Goal: Task Accomplishment & Management: Use online tool/utility

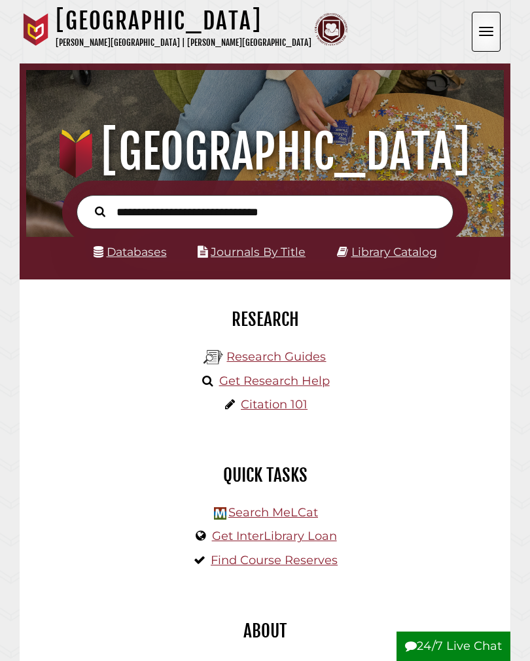
scroll to position [157, 471]
click at [126, 214] on input "text" at bounding box center [265, 212] width 377 height 35
type input "**********"
click at [100, 211] on button "Search" at bounding box center [100, 211] width 24 height 16
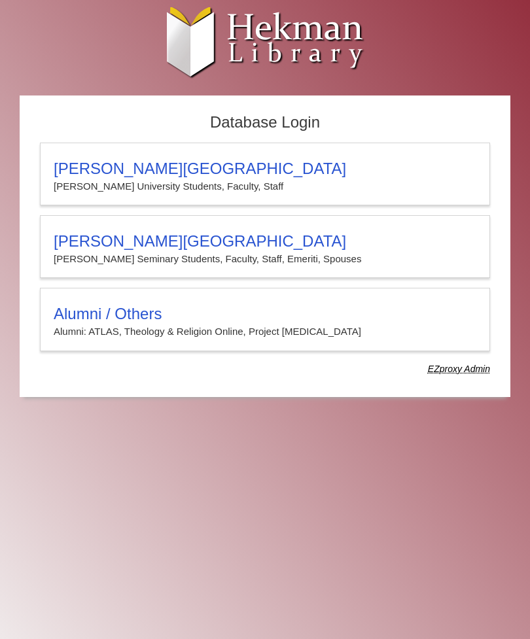
click at [89, 323] on h3 "Alumni / Others" at bounding box center [265, 314] width 423 height 18
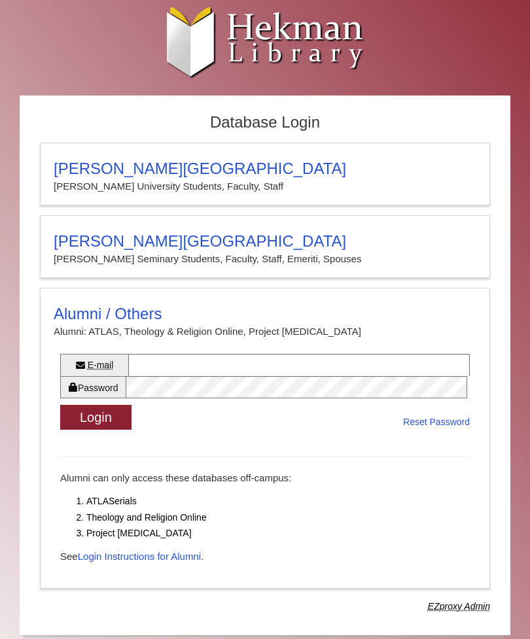
click at [151, 589] on details "Alumni / Others Alumni: ATLAS, Theology & Religion Online, Project Muse E-mail …" at bounding box center [265, 438] width 450 height 301
click at [150, 562] on link "Login Instructions for Alumni" at bounding box center [139, 556] width 123 height 11
click at [100, 370] on abbr "E-mail" at bounding box center [101, 365] width 26 height 10
click at [128, 376] on input "E-mail" at bounding box center [299, 365] width 342 height 22
type input "**********"
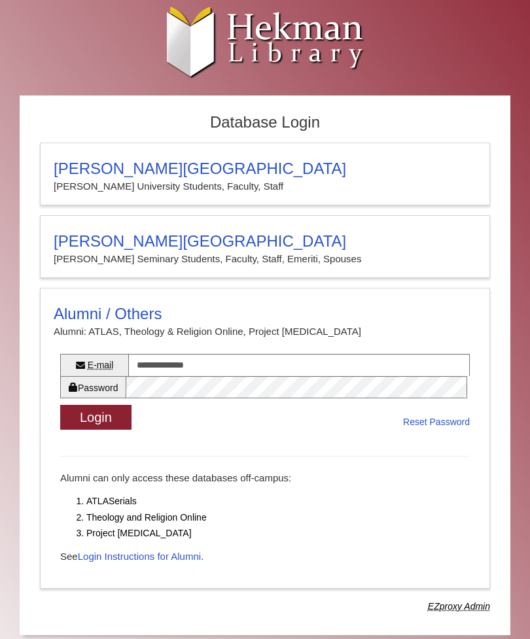
click at [96, 431] on button "Login" at bounding box center [95, 418] width 71 height 26
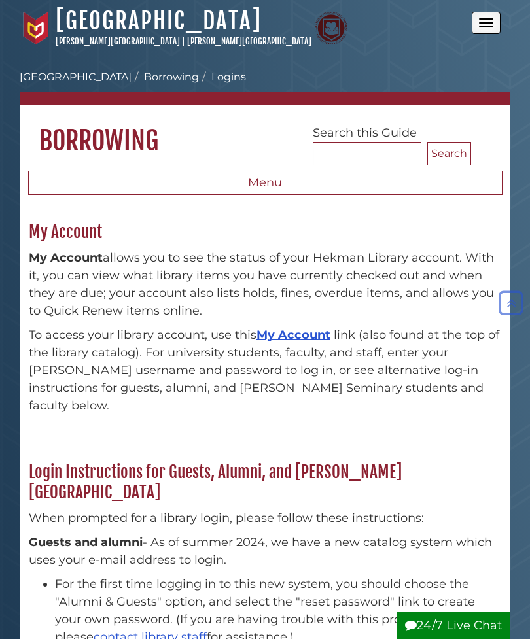
scroll to position [446, 0]
